Goal: Transaction & Acquisition: Purchase product/service

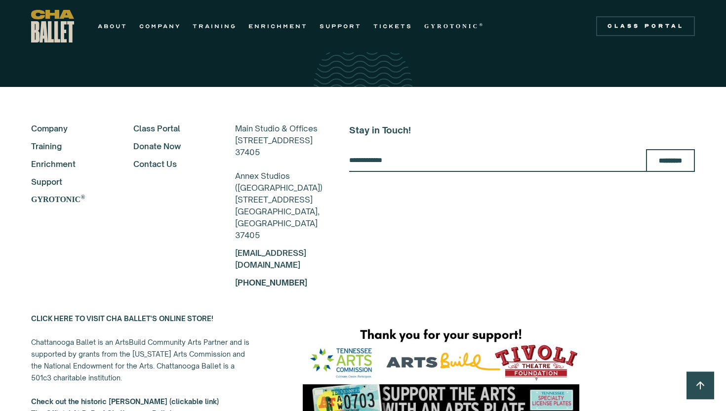
scroll to position [1744, 0]
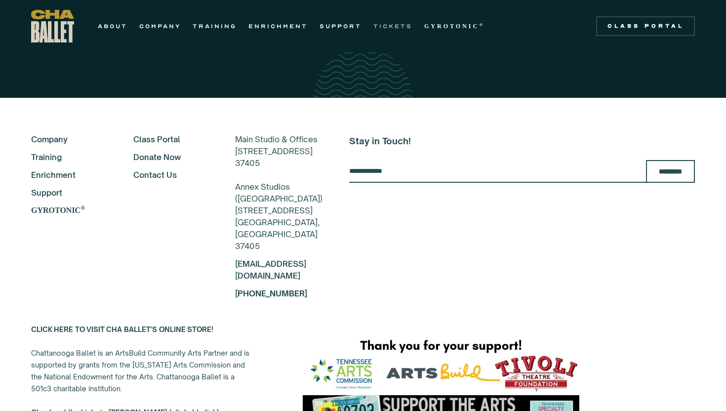
click at [377, 25] on link "TICKETS" at bounding box center [392, 26] width 39 height 12
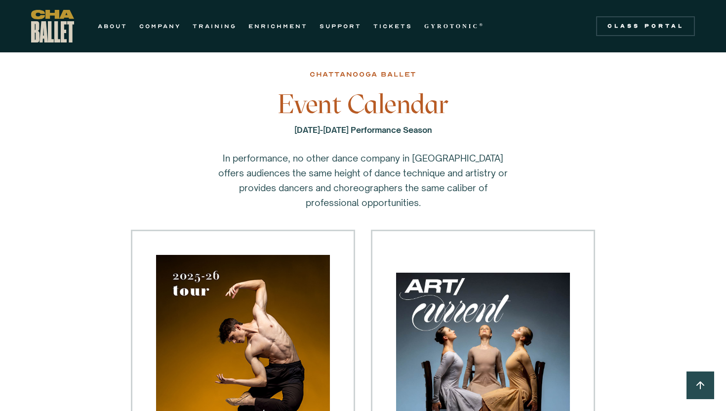
scroll to position [10, 0]
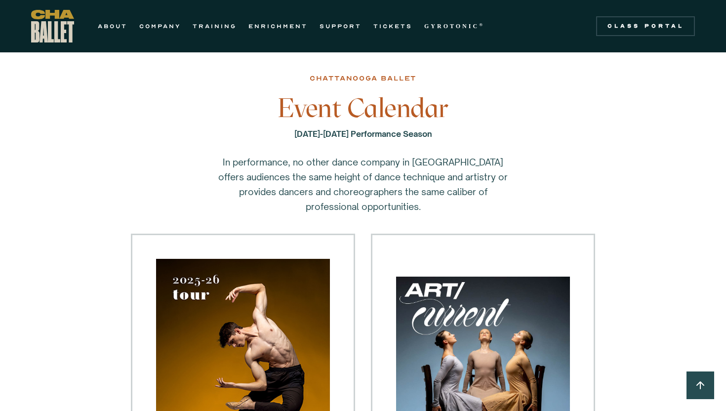
click at [381, 119] on h3 "Event Calendar" at bounding box center [362, 108] width 321 height 30
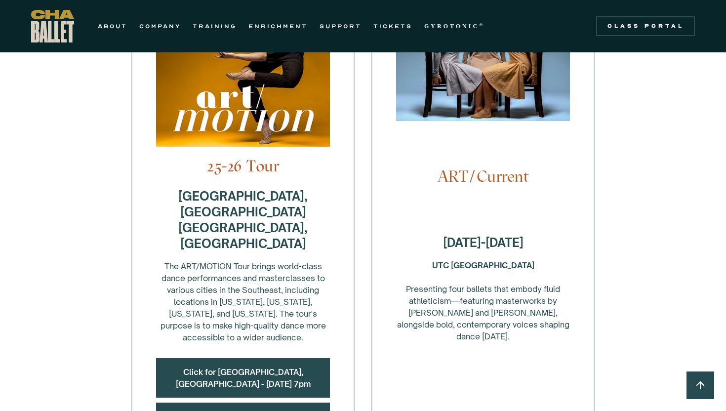
scroll to position [358, 0]
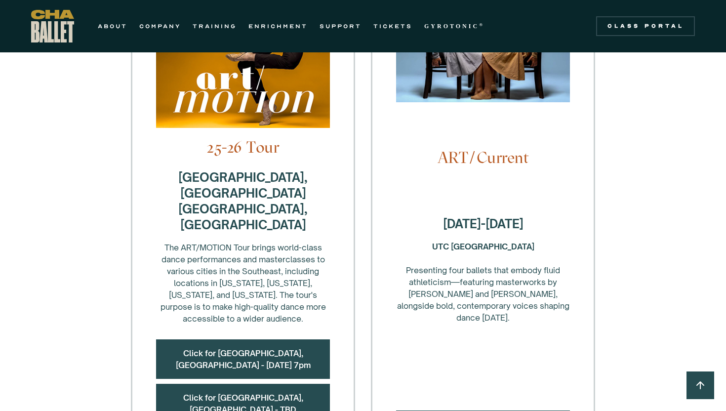
click at [497, 148] on h4 "ART/Current" at bounding box center [483, 157] width 174 height 19
click at [496, 151] on h4 "ART/Current" at bounding box center [483, 157] width 174 height 19
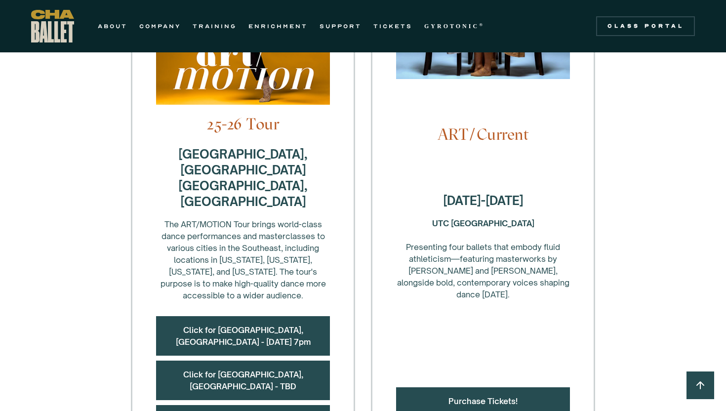
scroll to position [382, 0]
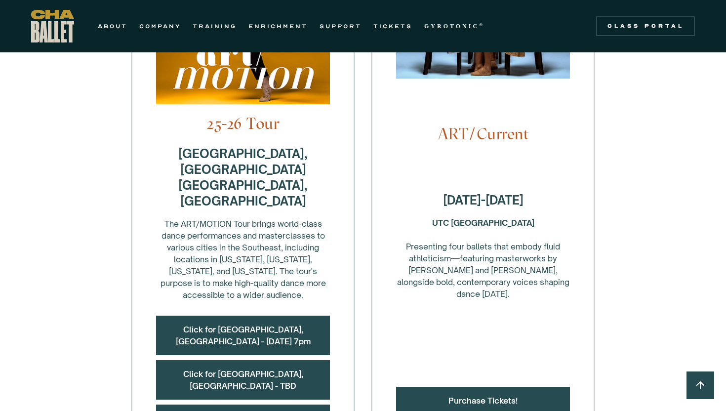
click at [473, 387] on div "Purchase Tickets!" at bounding box center [483, 401] width 174 height 28
click at [474, 395] on link "Purchase Tickets!" at bounding box center [482, 400] width 69 height 10
